Goal: Check status: Check status

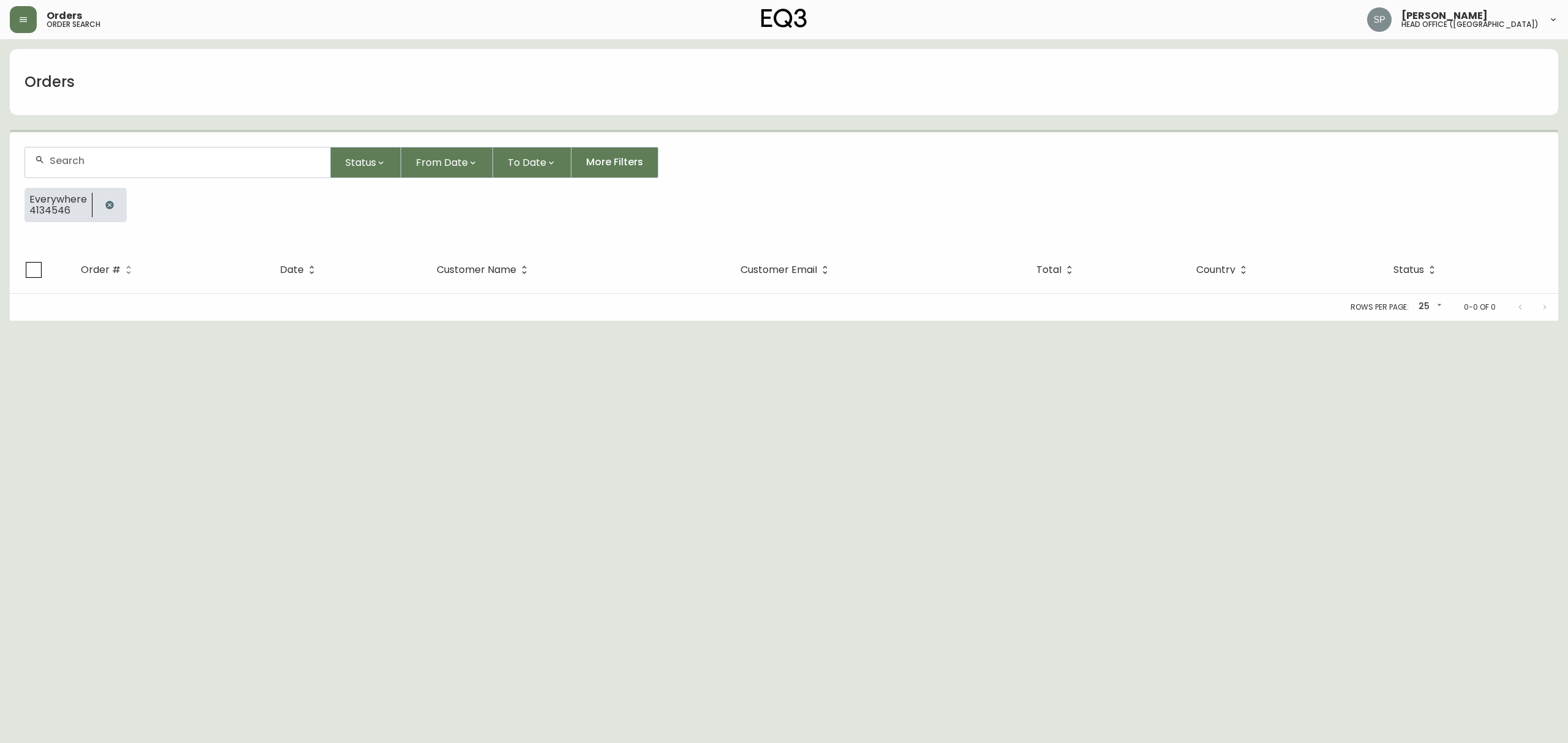
click at [152, 180] on form "Status From Date To Date More Filters Everywhere 4134546" at bounding box center [784, 189] width 1548 height 114
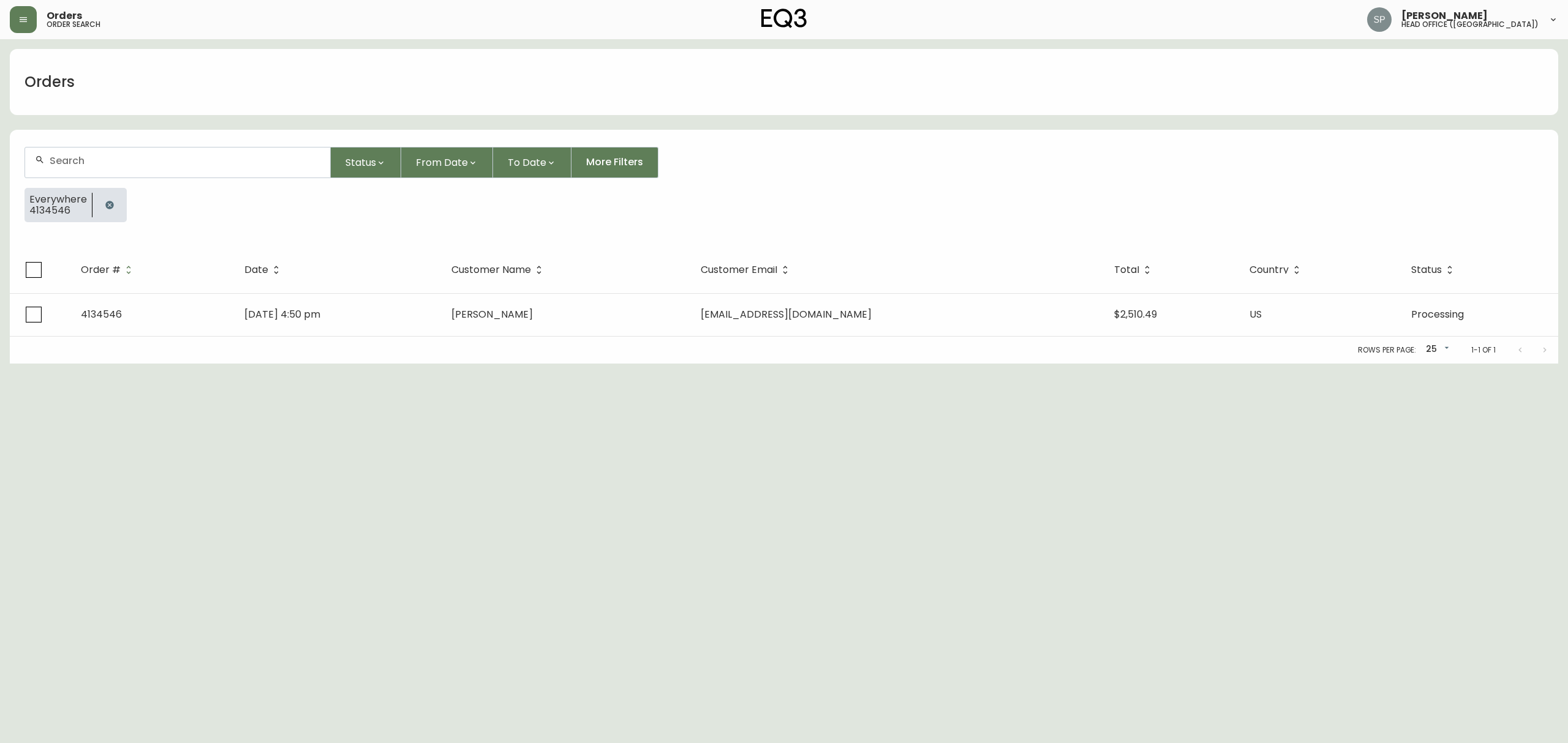
click at [158, 174] on div at bounding box center [177, 162] width 305 height 30
paste input "[PERSON_NAME]"
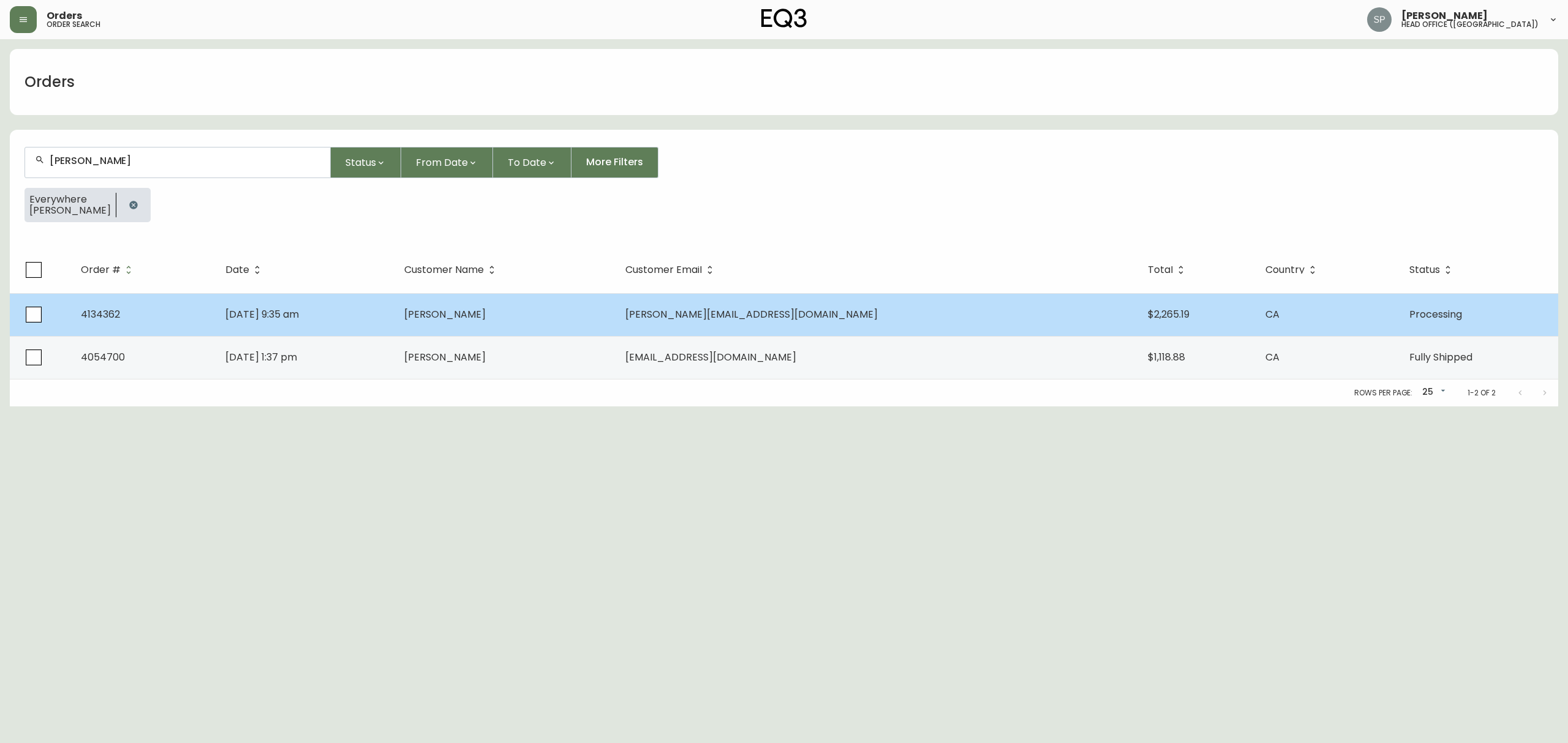
type input "[PERSON_NAME]"
click at [394, 308] on td "[DATE] 9:35 am" at bounding box center [305, 314] width 179 height 43
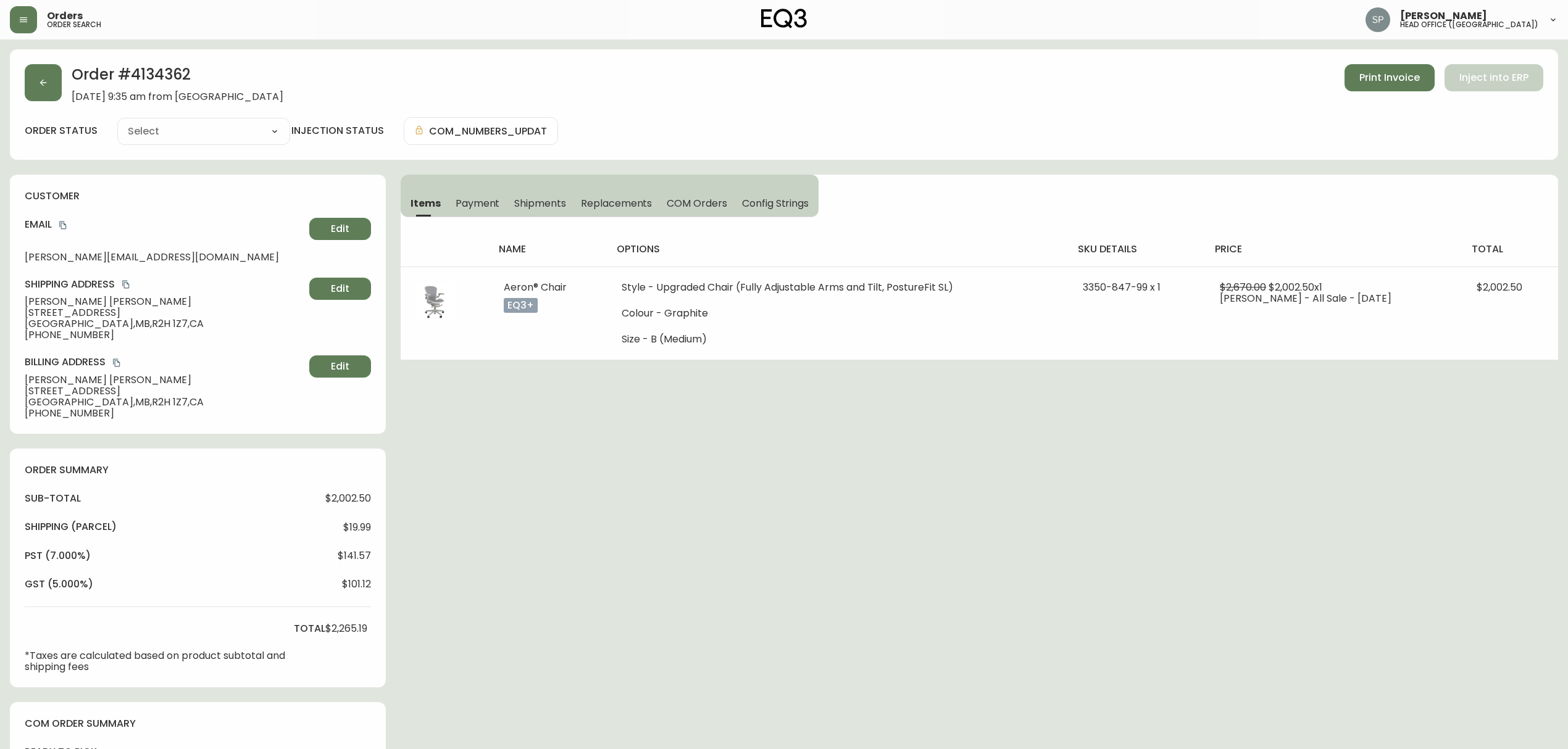
type input "Processing"
select select "PROCESSING"
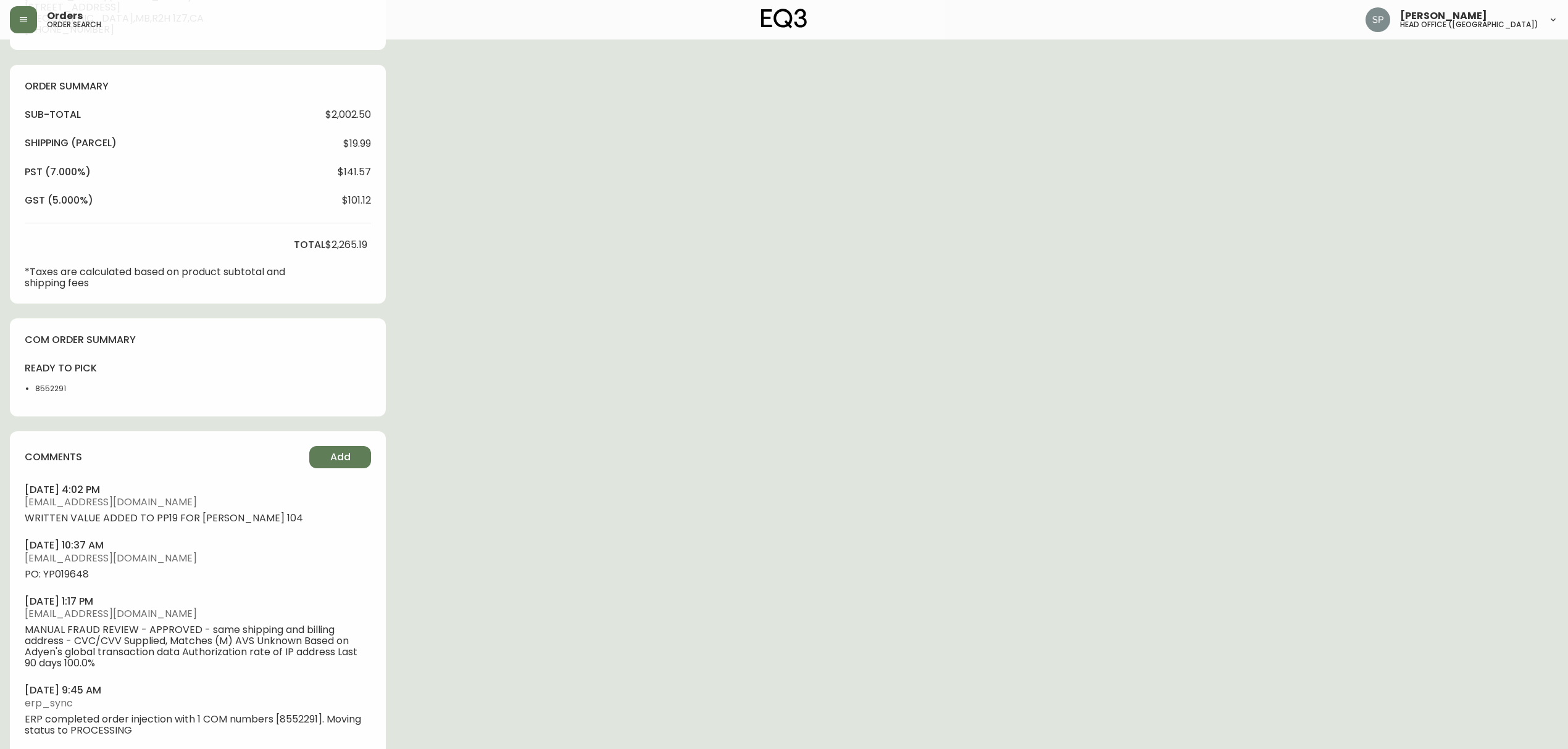
scroll to position [408, 0]
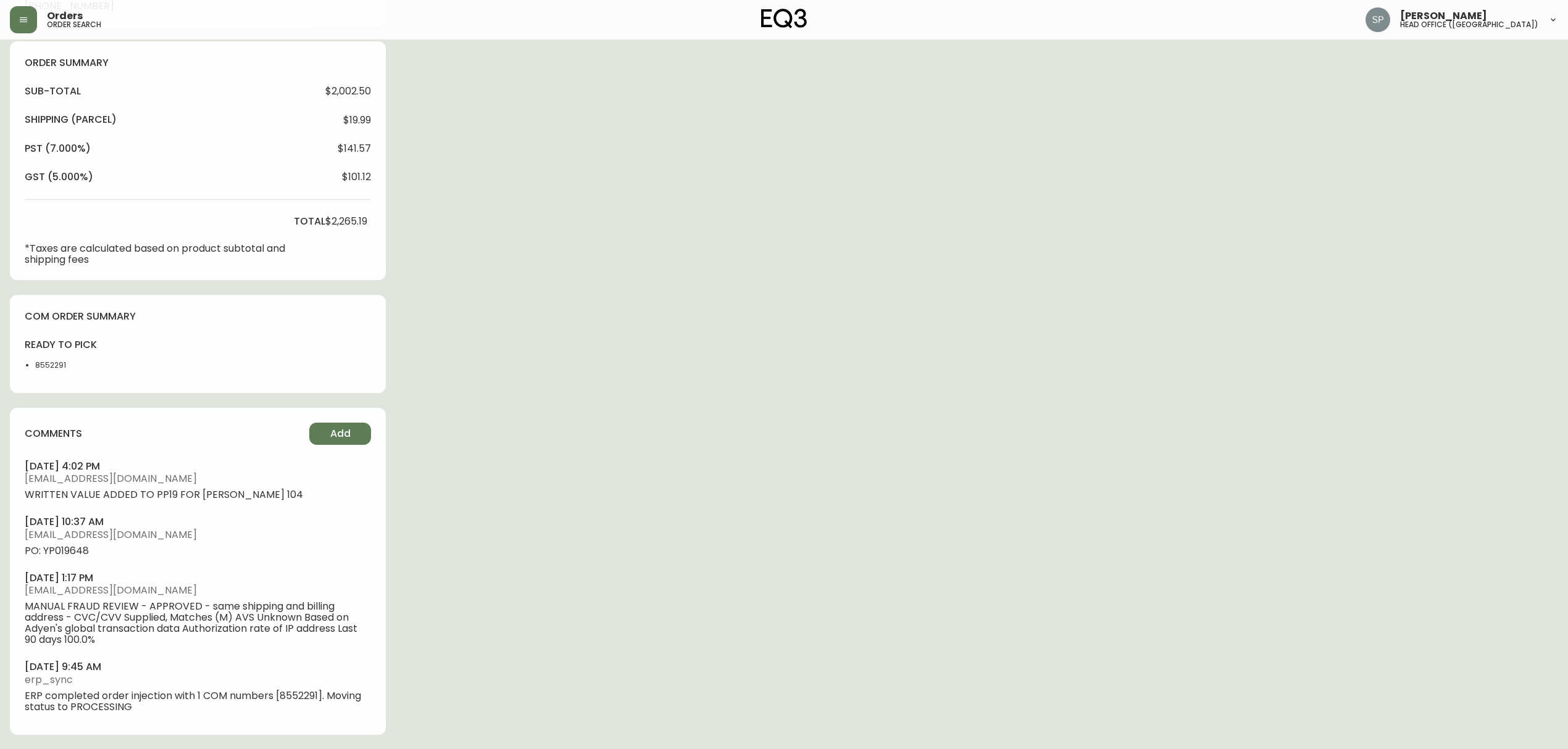
click at [79, 555] on span "PO: YP019648" at bounding box center [198, 551] width 346 height 11
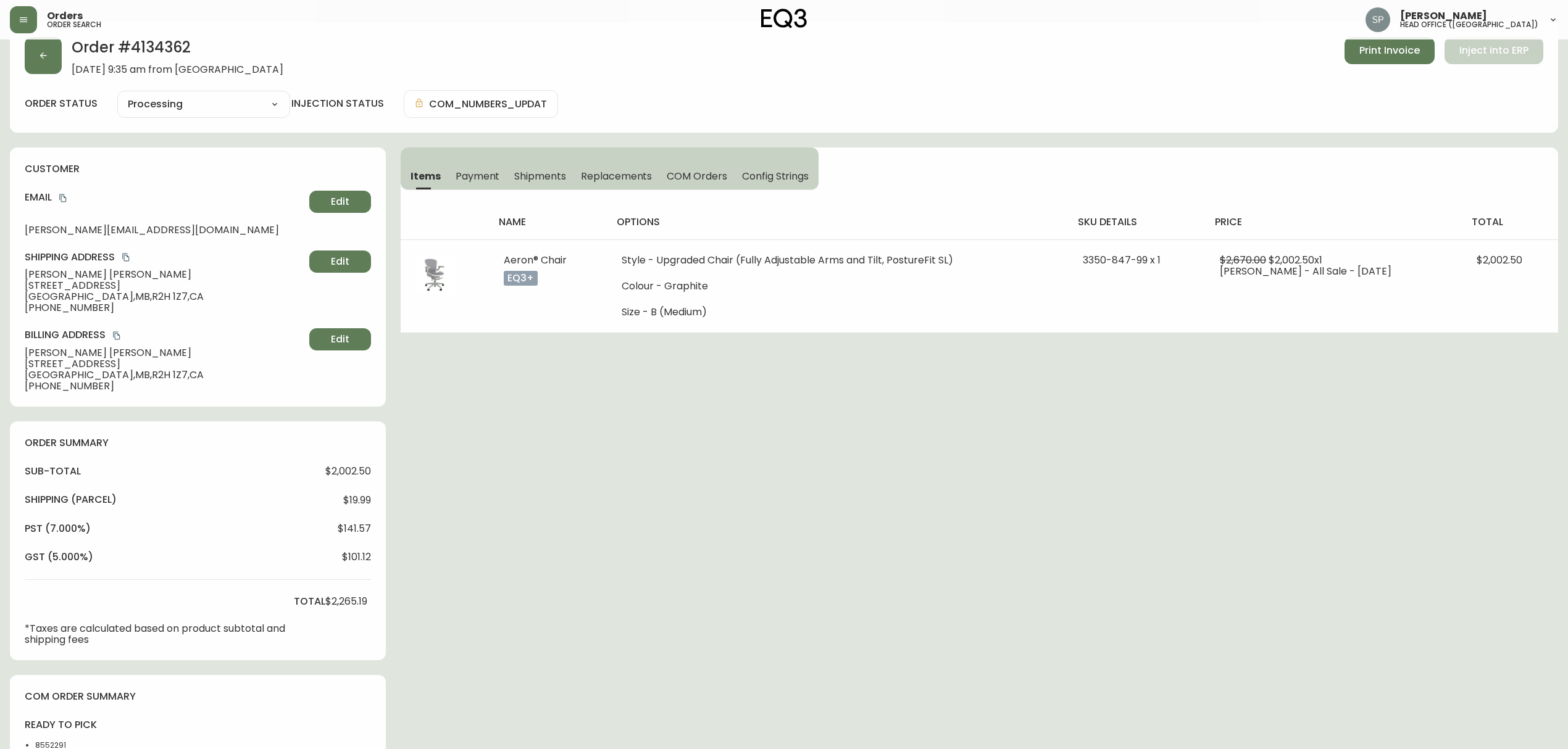
scroll to position [0, 0]
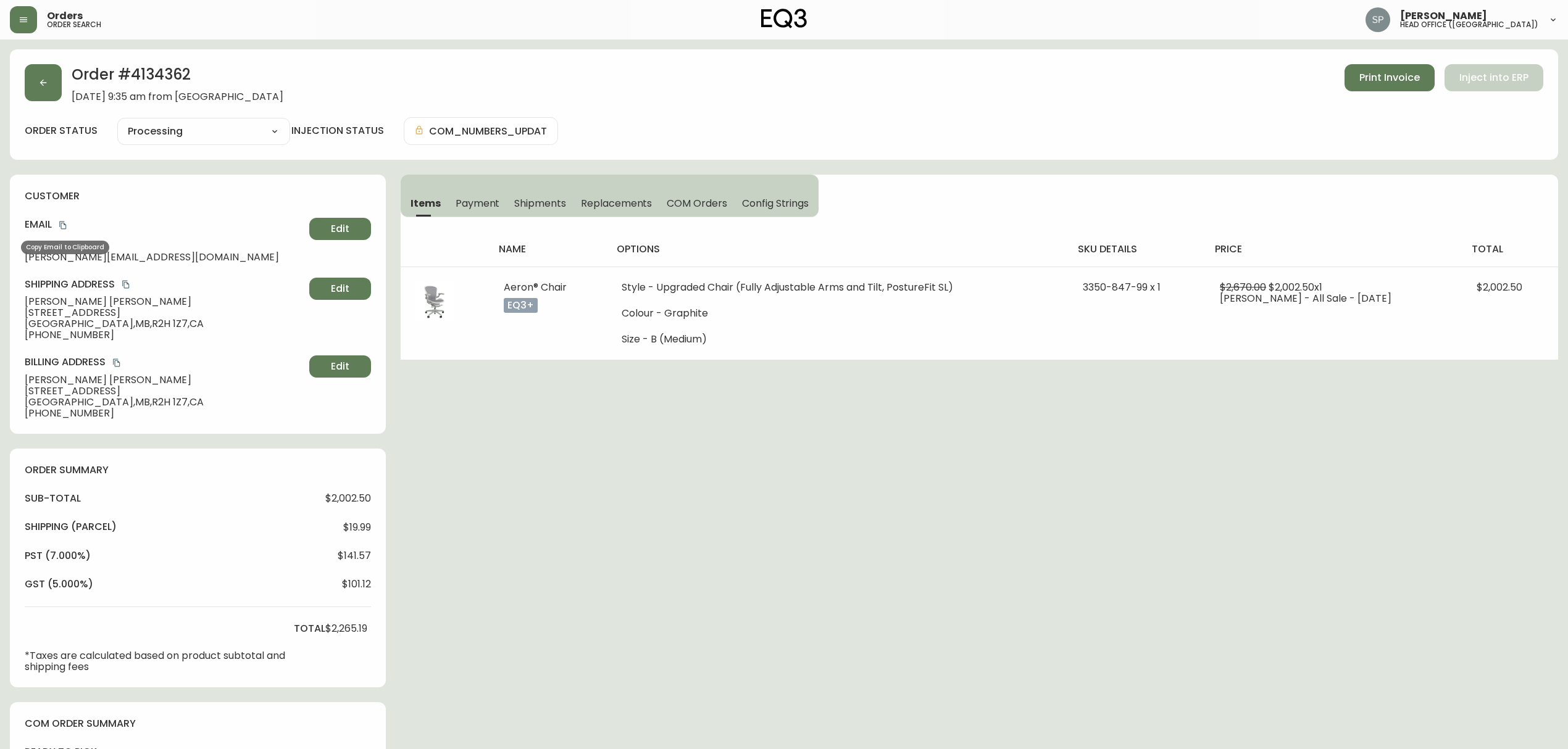
click at [62, 228] on icon "copy" at bounding box center [63, 225] width 9 height 9
